Goal: Book appointment/travel/reservation

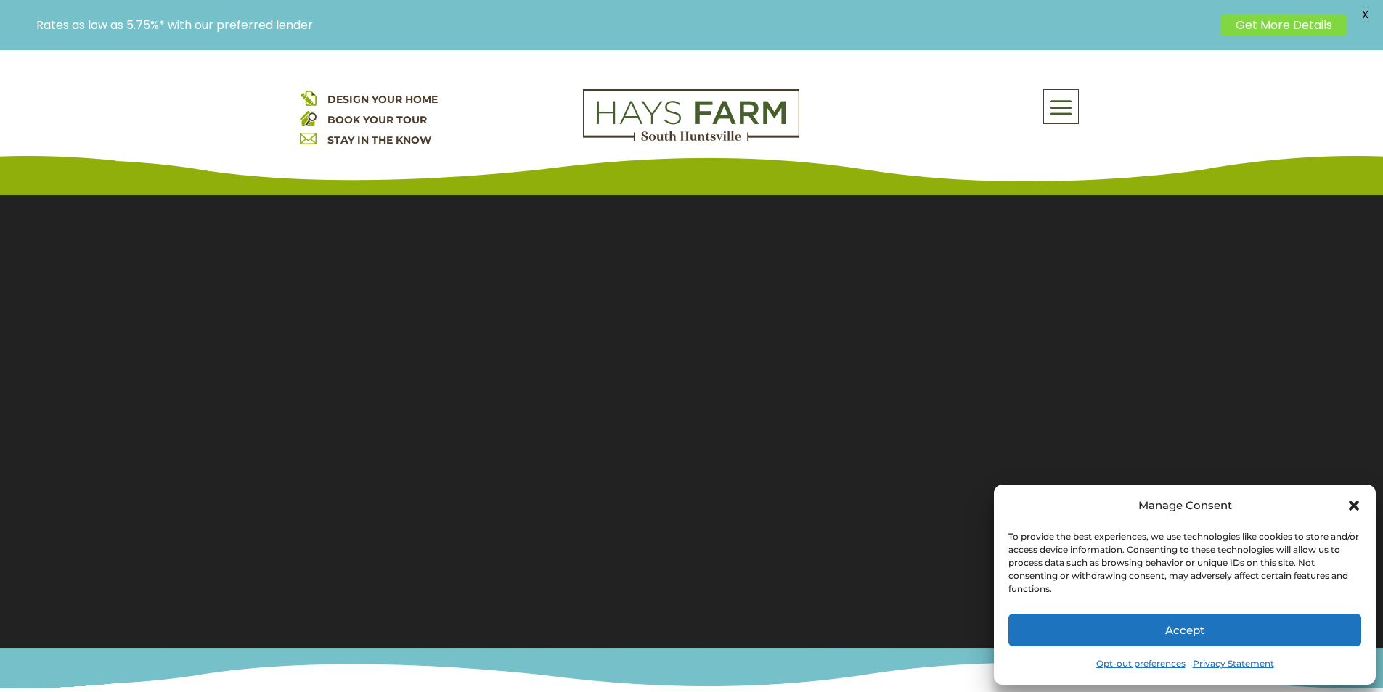
click at [1032, 643] on button "Accept" at bounding box center [1184, 630] width 353 height 33
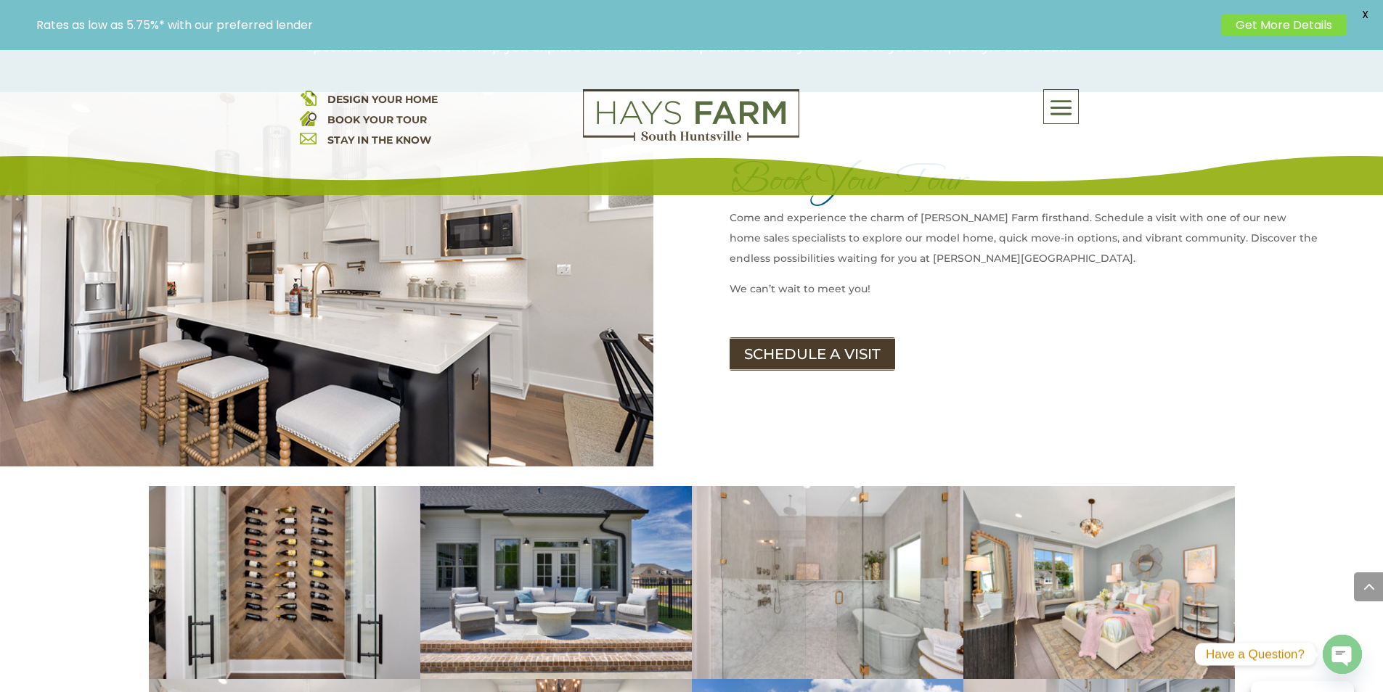
scroll to position [1814, 0]
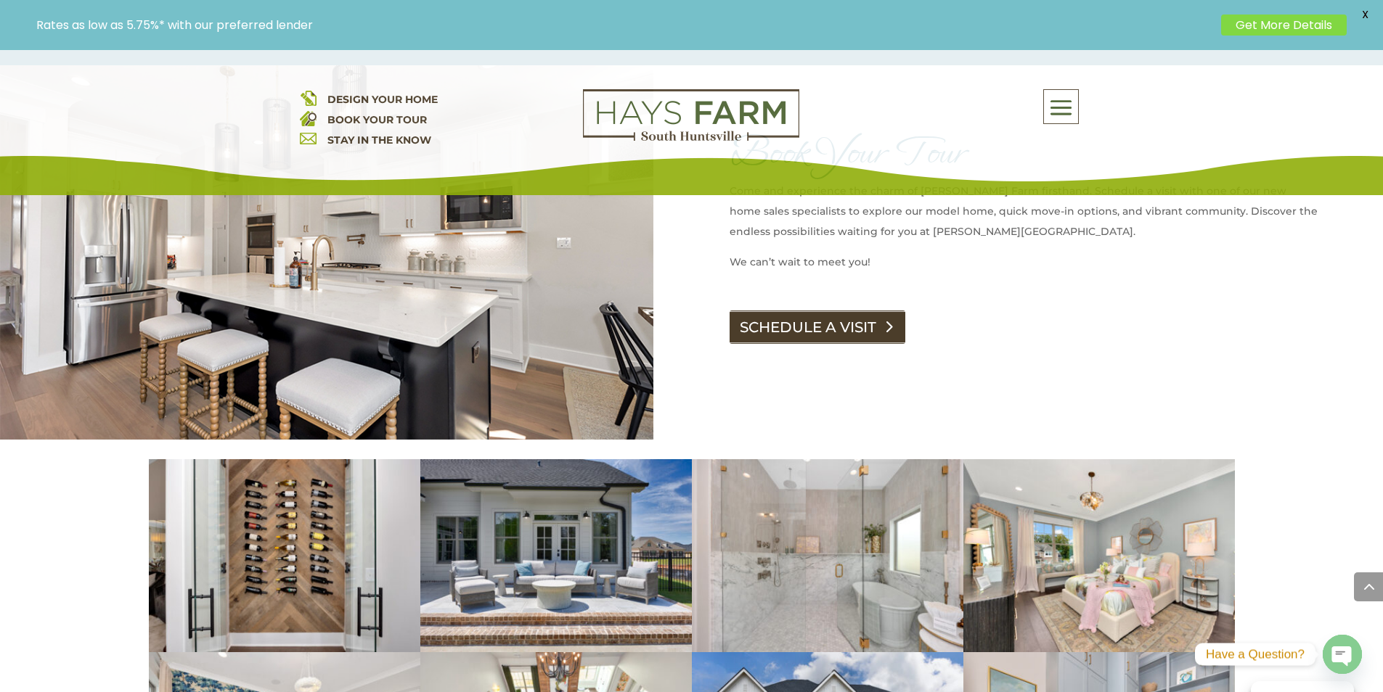
click at [816, 311] on link "SCHEDULE A VISIT" at bounding box center [817, 327] width 176 height 33
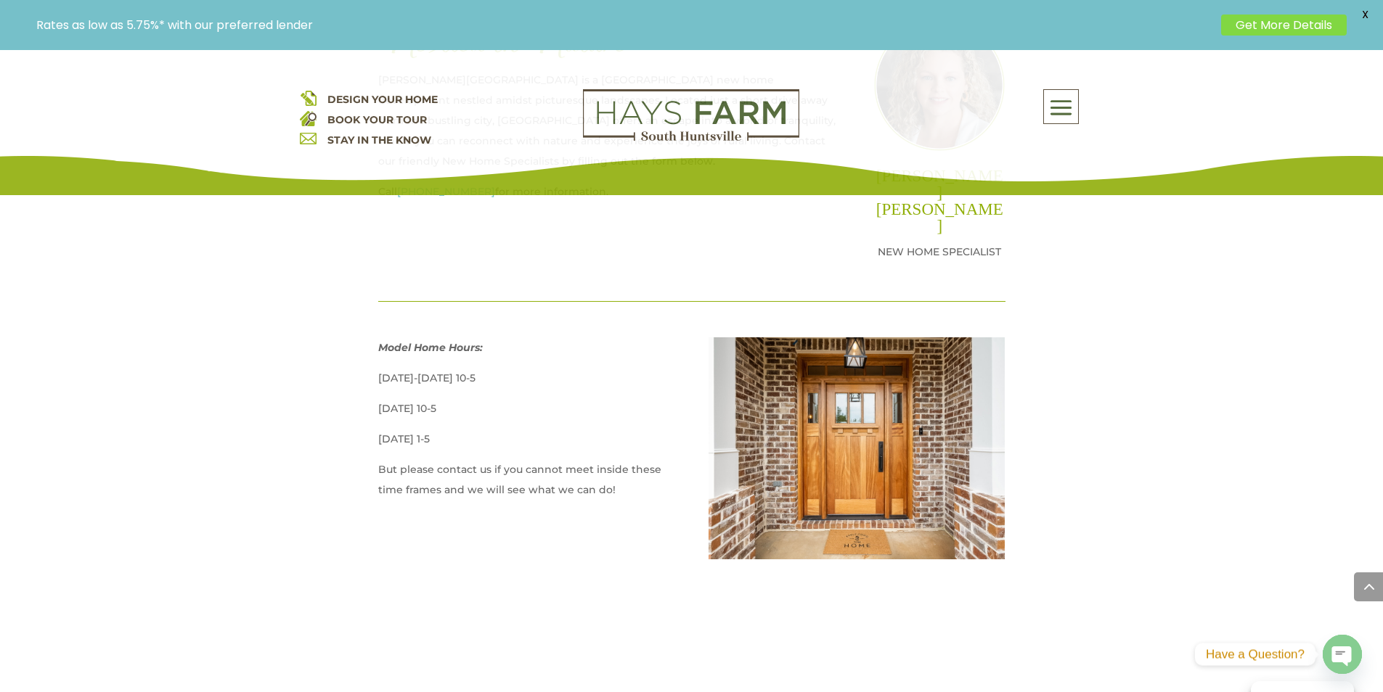
scroll to position [726, 0]
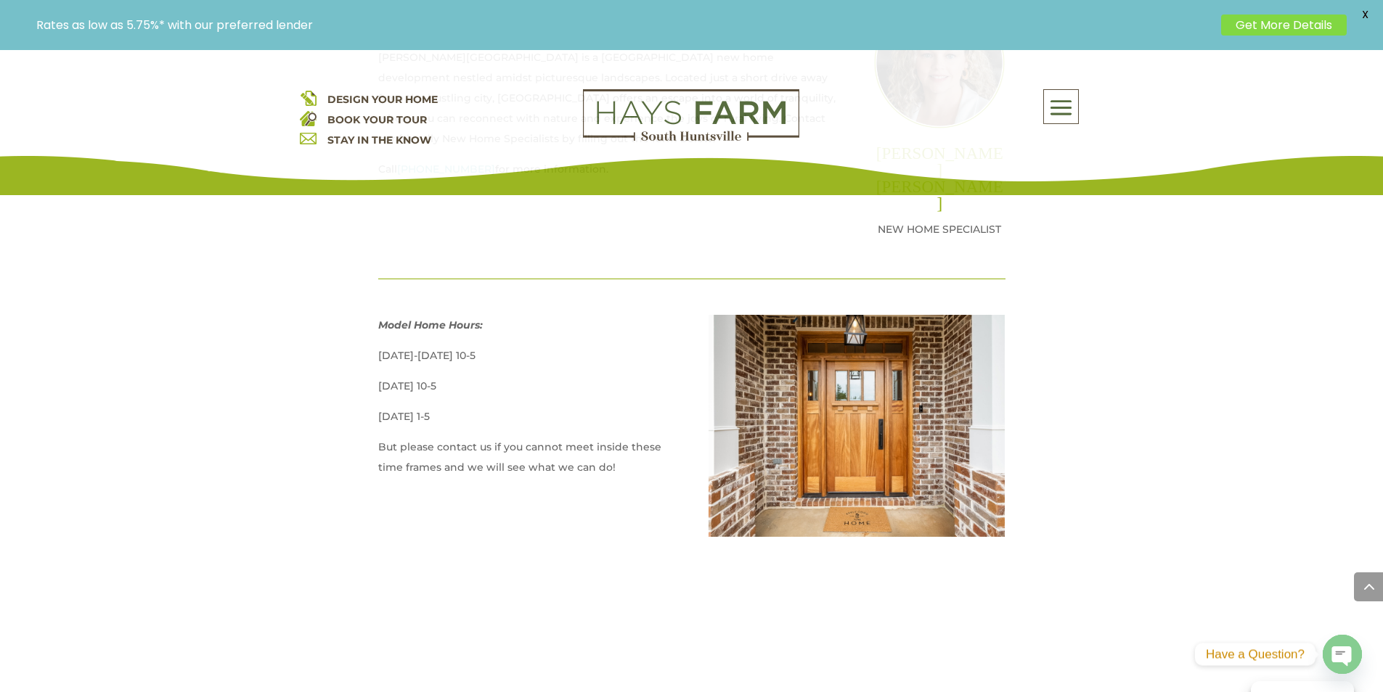
click at [410, 168] on div "DESIGN YOUR HOME BOOK YOUR TOUR STAY IN THE KNOW About Us Quick Move-in Homes A…" at bounding box center [692, 129] width 784 height 81
click at [436, 166] on div "DESIGN YOUR HOME BOOK YOUR TOUR STAY IN THE KNOW About Us Quick Move-in Homes A…" at bounding box center [692, 129] width 784 height 81
click at [459, 172] on div "DESIGN YOUR HOME BOOK YOUR TOUR STAY IN THE KNOW About Us Quick Move-in Homes A…" at bounding box center [691, 122] width 1383 height 145
